Goal: Information Seeking & Learning: Learn about a topic

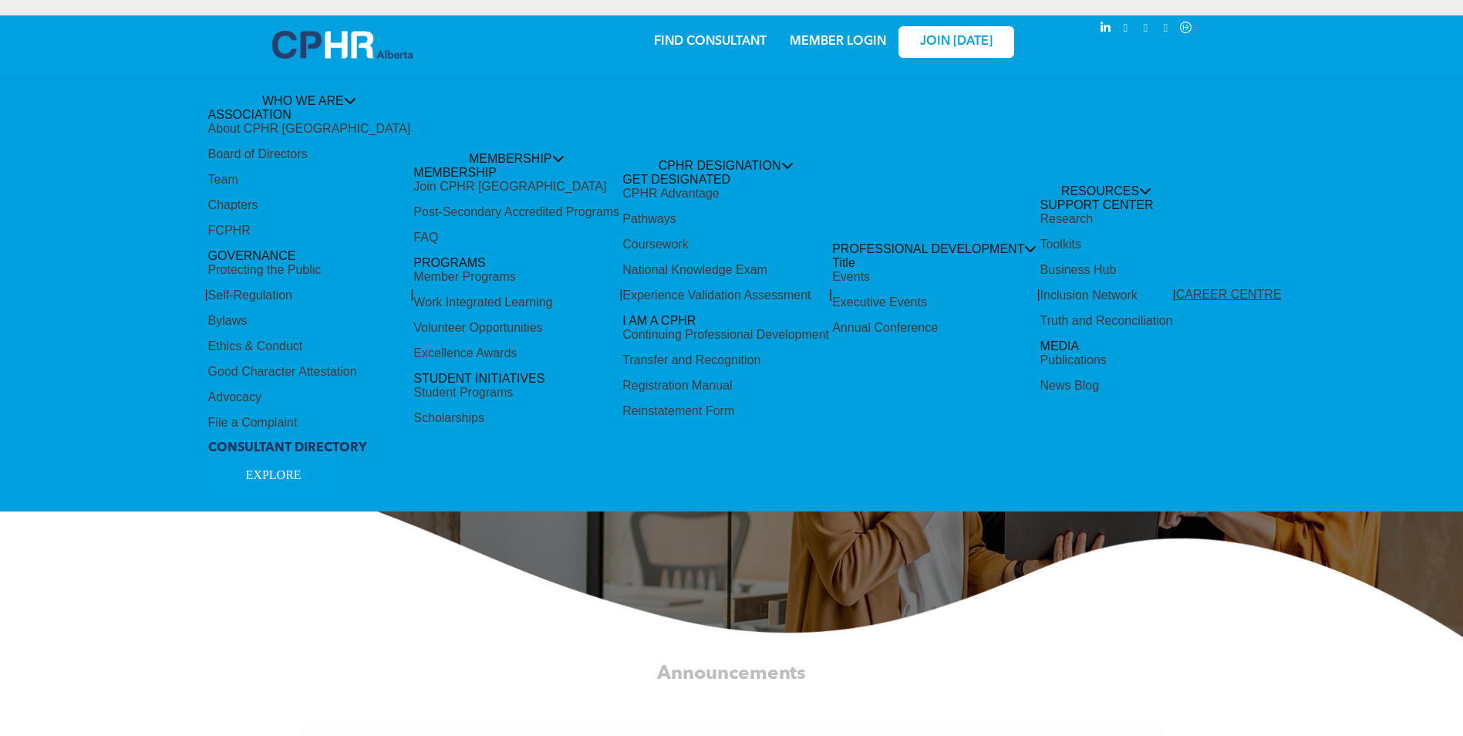
click at [840, 42] on div "Share by:" at bounding box center [680, 376] width 1361 height 736
click at [818, 39] on div "Share by:" at bounding box center [680, 31] width 1330 height 17
click at [1193, 123] on div "Share by:" at bounding box center [680, 376] width 1361 height 736
click at [856, 45] on div "Share by:" at bounding box center [680, 376] width 1361 height 736
click at [855, 45] on div "Share by:" at bounding box center [680, 376] width 1361 height 736
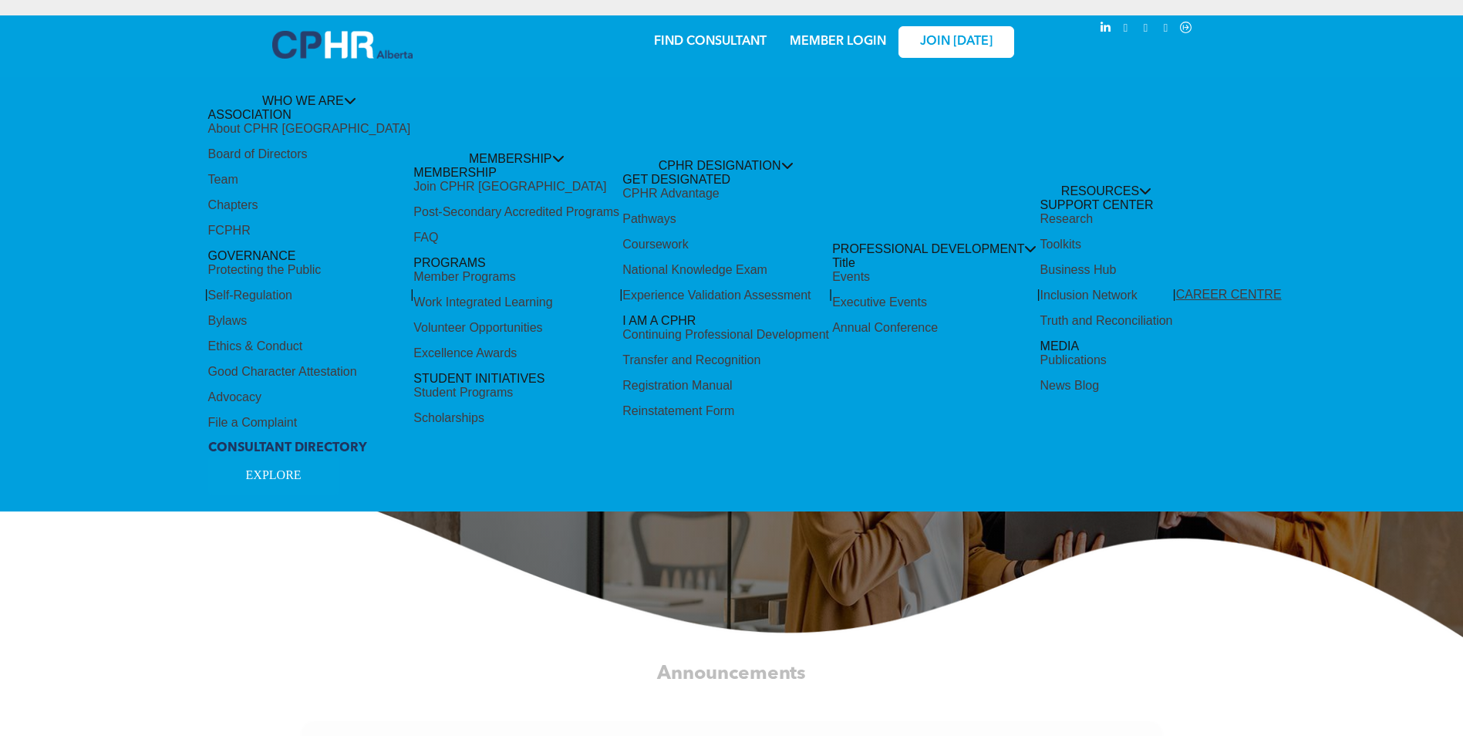
click at [855, 43] on div "Share by:" at bounding box center [680, 376] width 1361 height 736
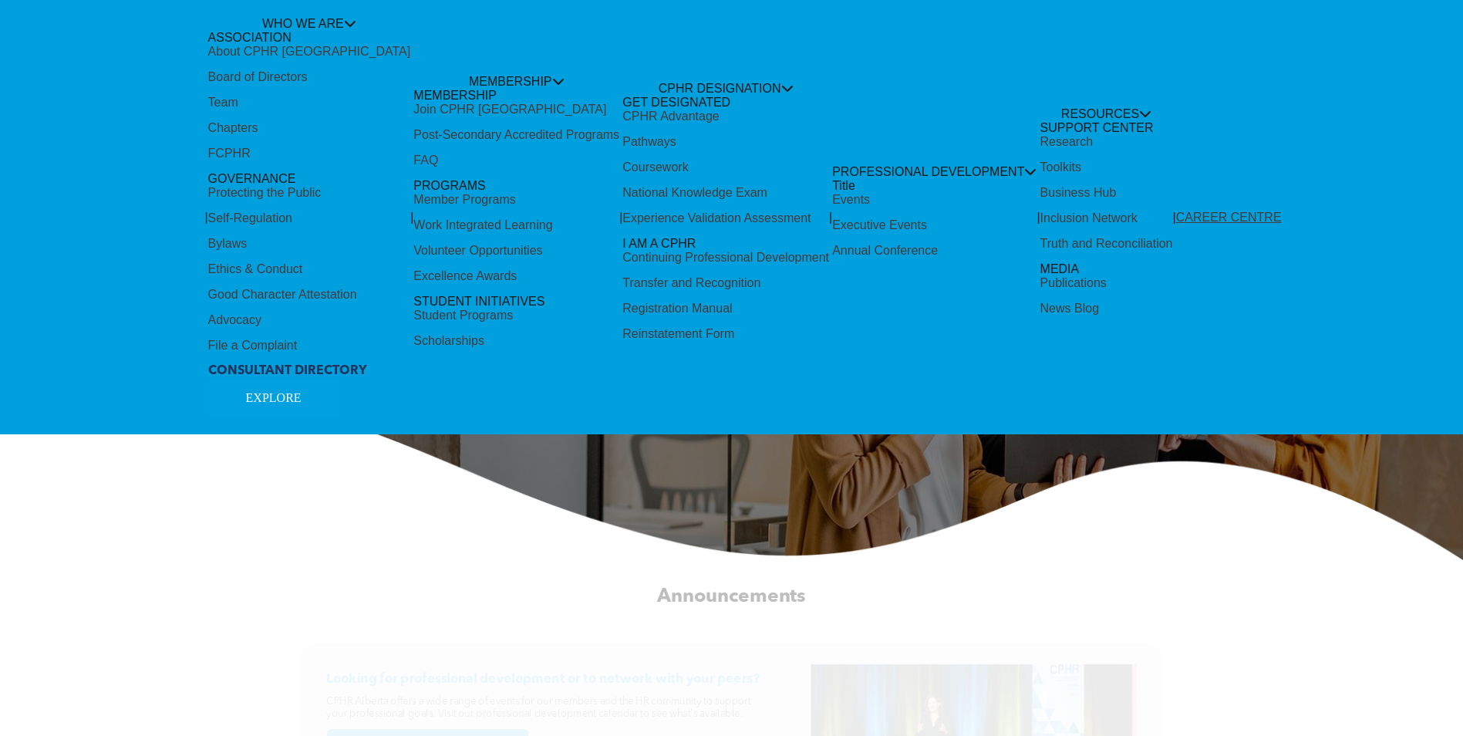
scroll to position [154, 0]
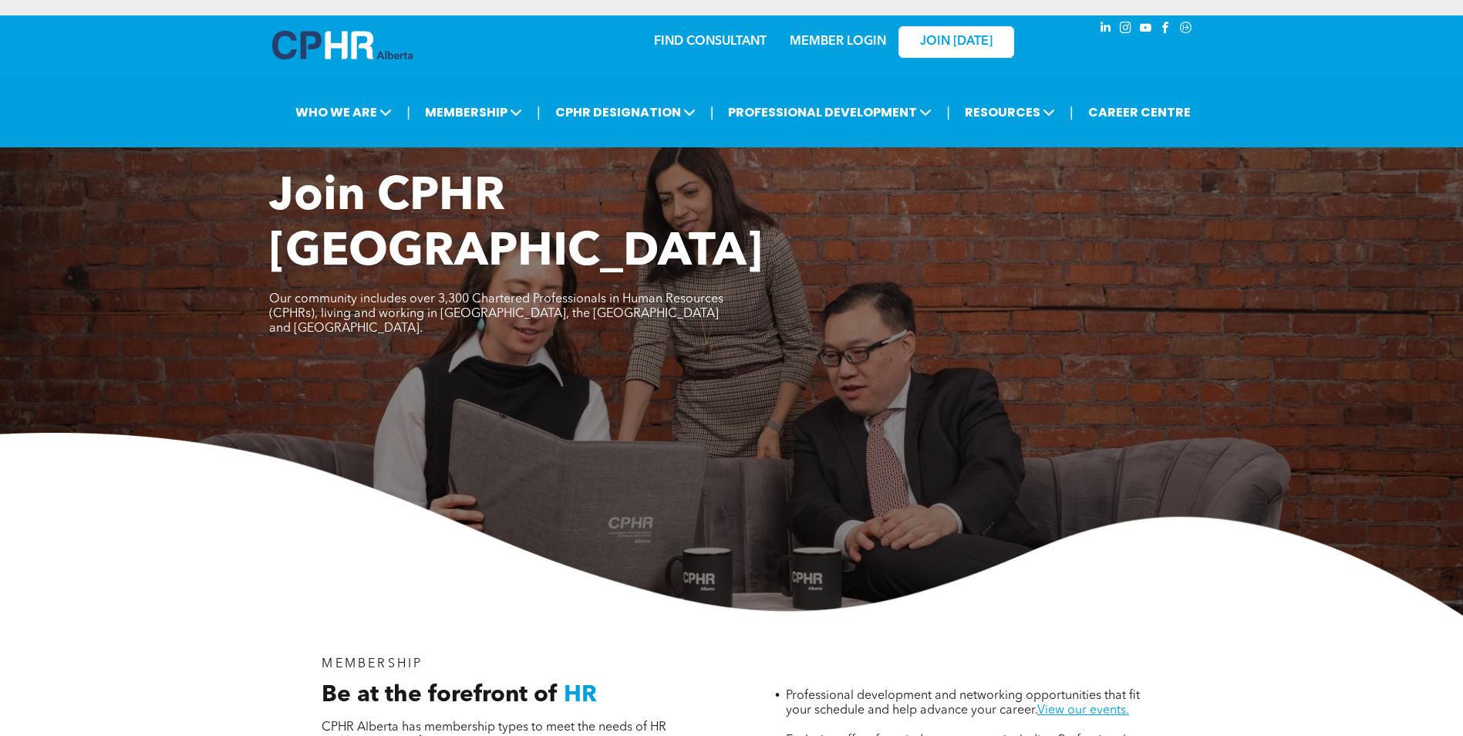
click at [790, 48] on link "MEMBER LOGIN" at bounding box center [838, 41] width 96 height 12
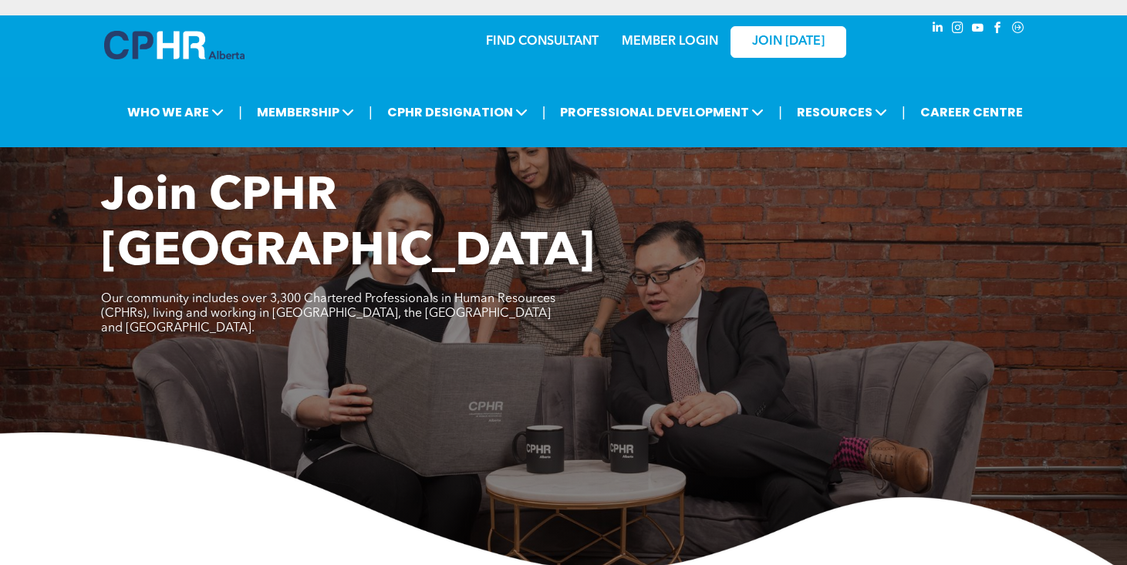
scroll to position [77, 0]
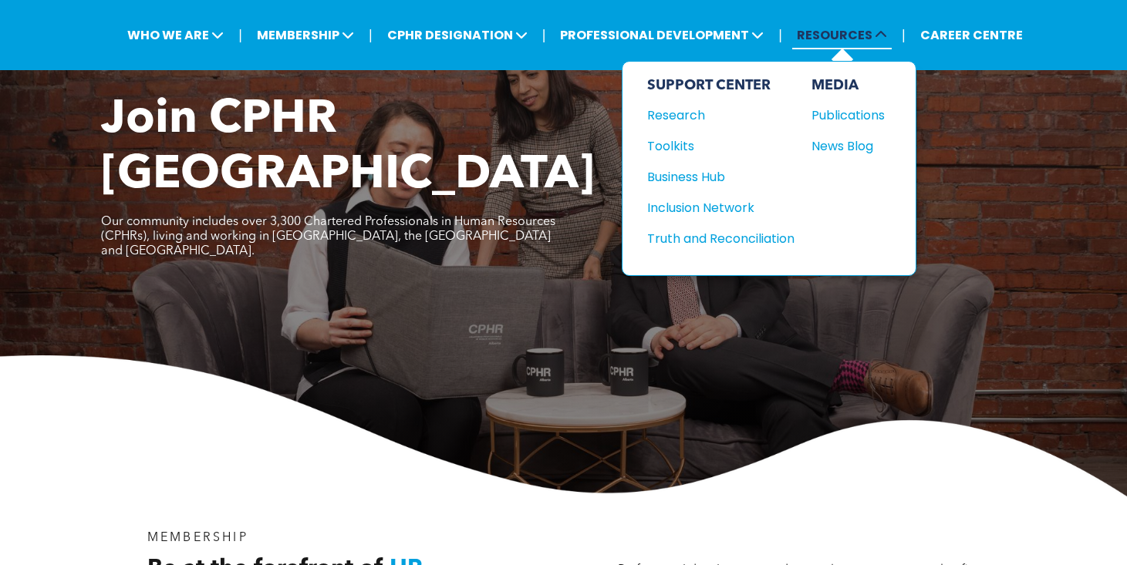
click at [792, 49] on span "RESOURCES" at bounding box center [842, 35] width 100 height 29
click at [875, 41] on icon at bounding box center [881, 35] width 12 height 12
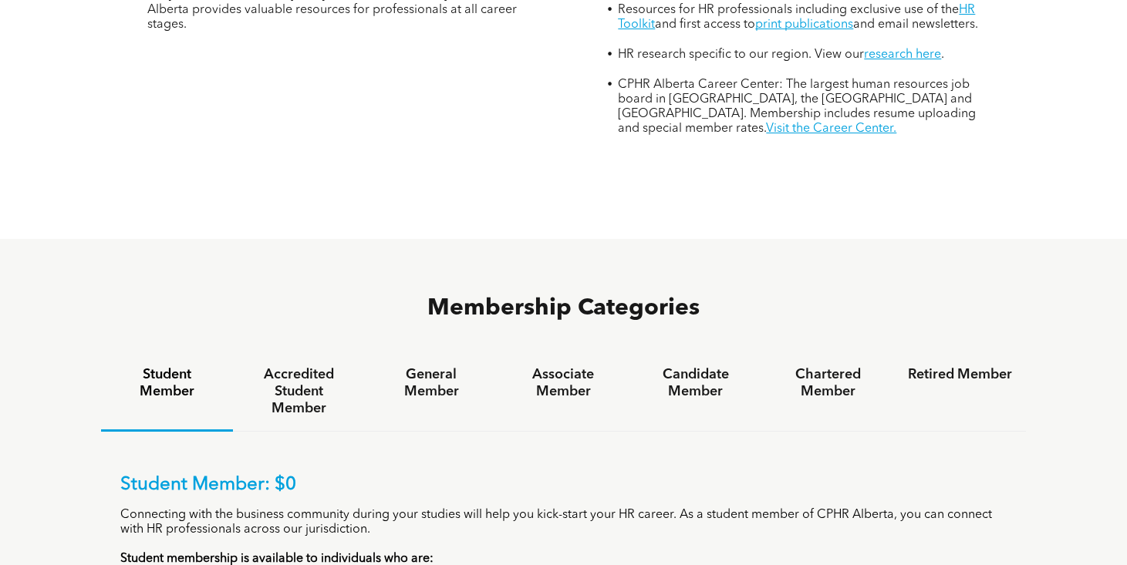
scroll to position [926, 0]
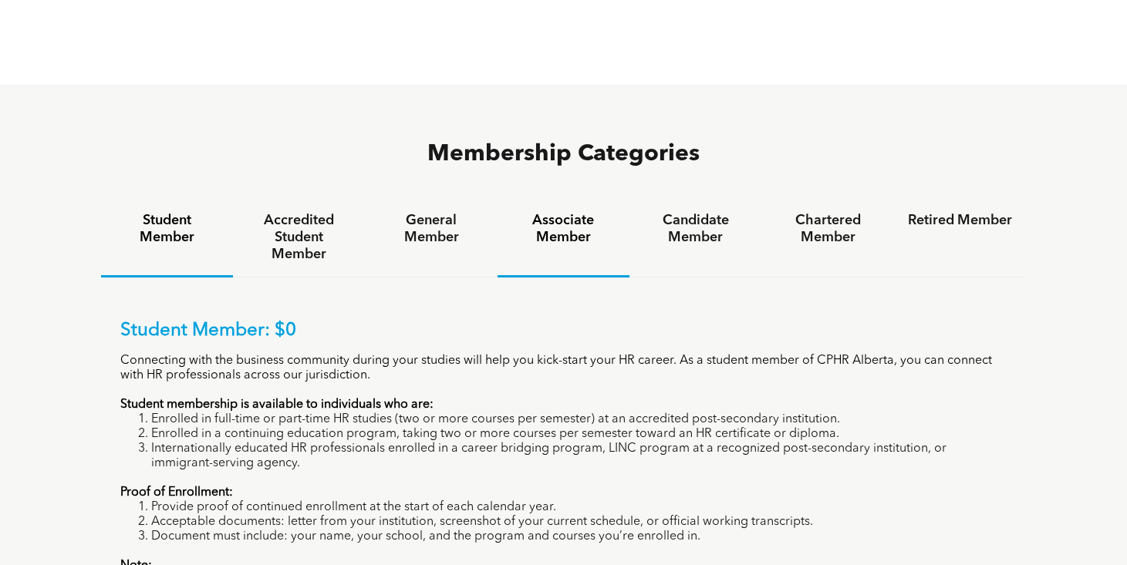
click at [511, 246] on h4 "Associate Member" at bounding box center [563, 229] width 104 height 34
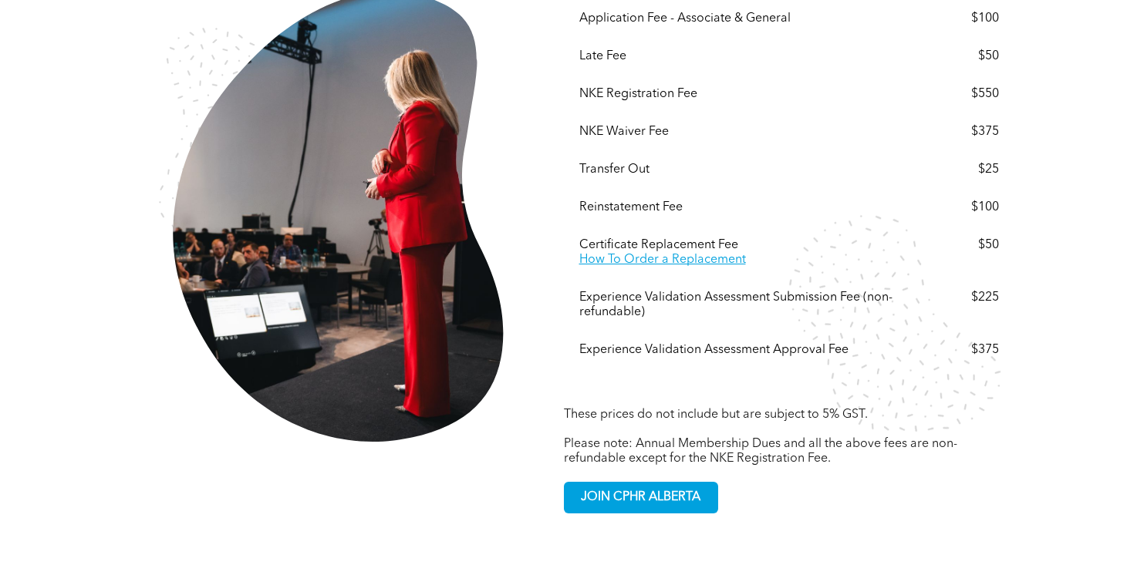
scroll to position [2546, 0]
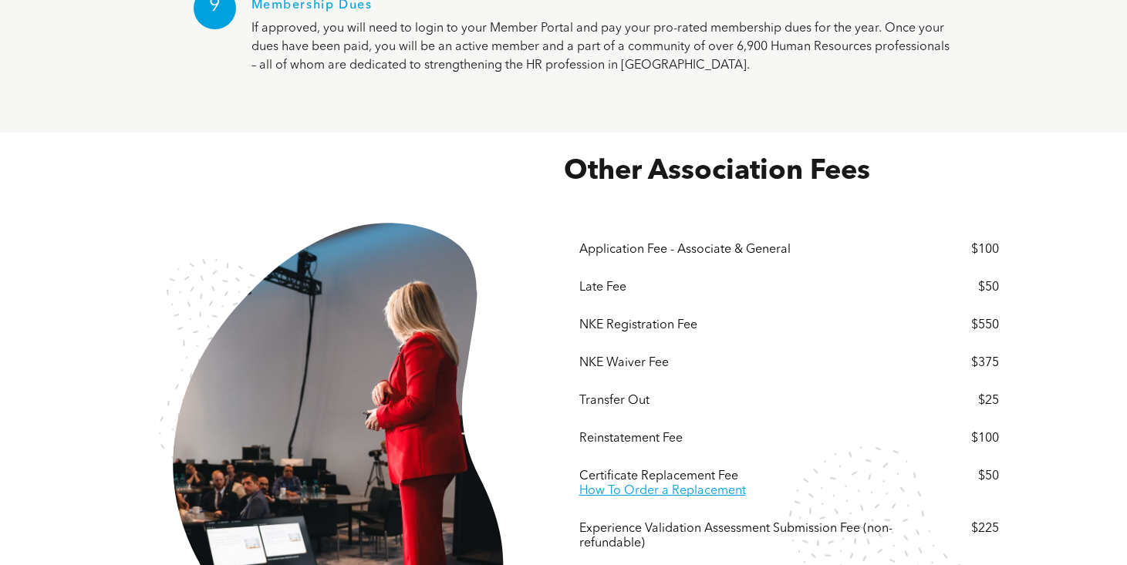
click at [0, 0] on p "Candidate Members have either successfully passed the National Knowledge Exam ®…" at bounding box center [0, 0] width 0 height 0
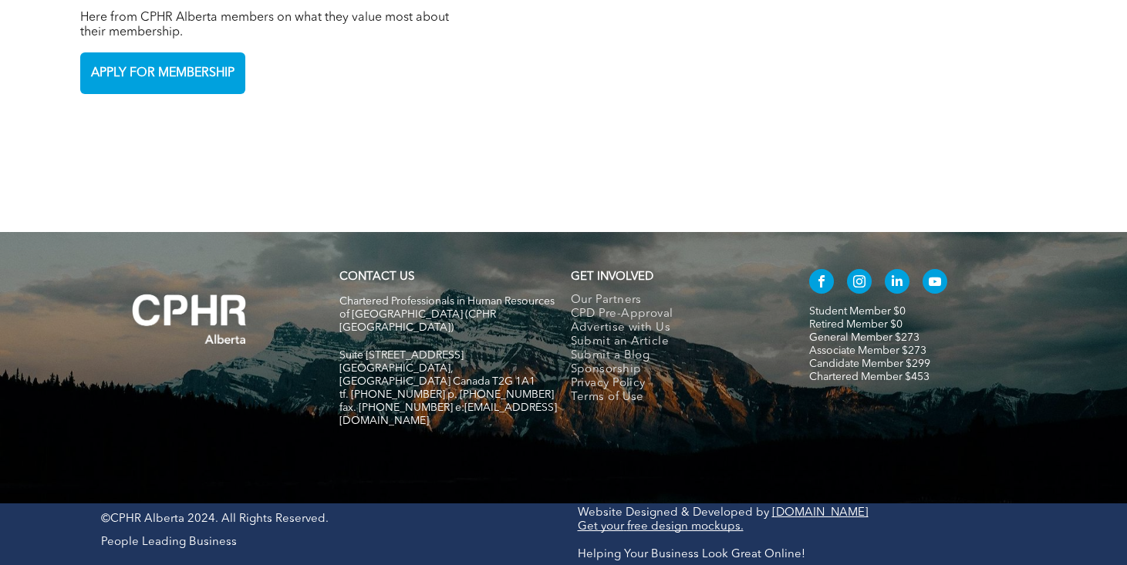
scroll to position [5740, 0]
